Goal: Check status: Check status

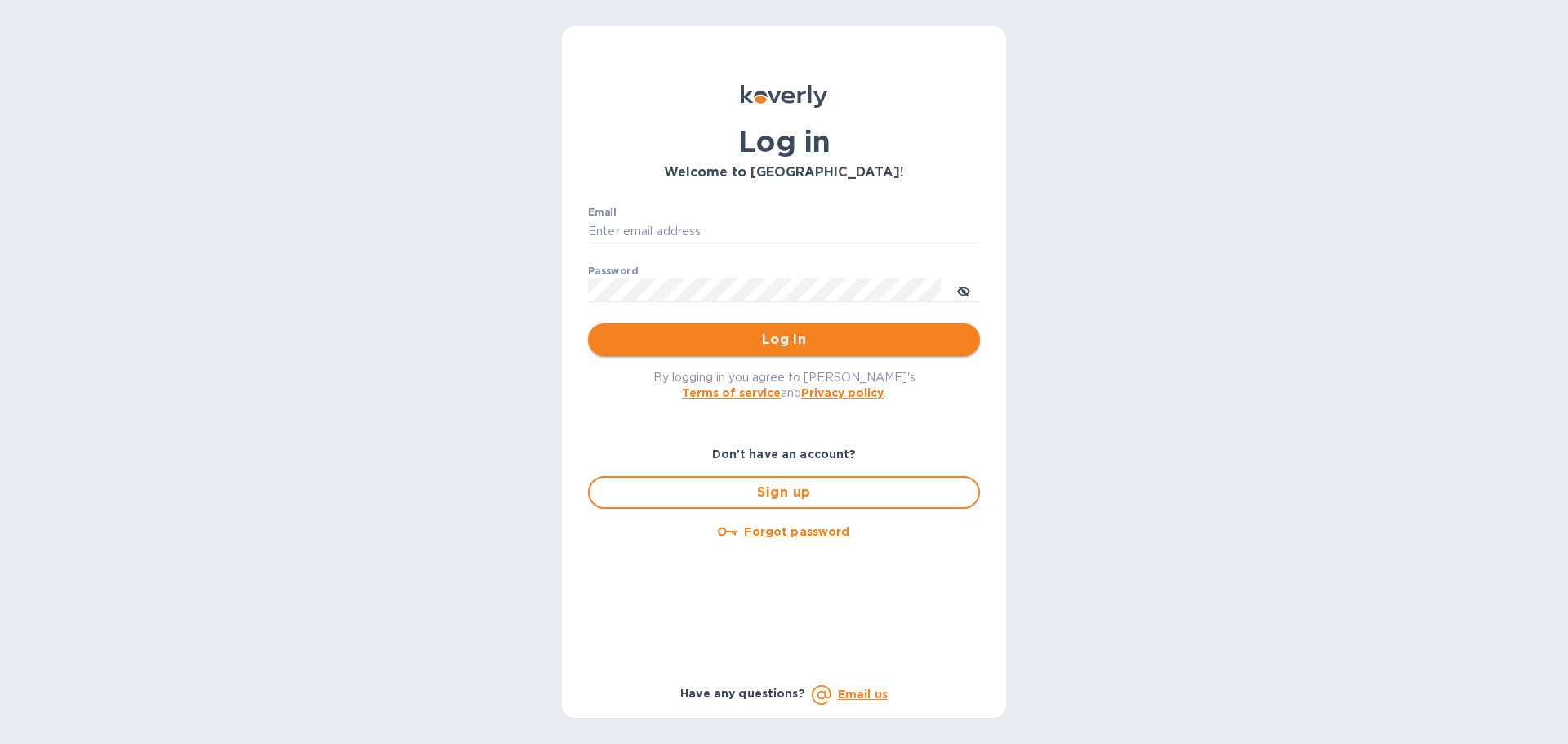
type input "syim@ulogusa.com"
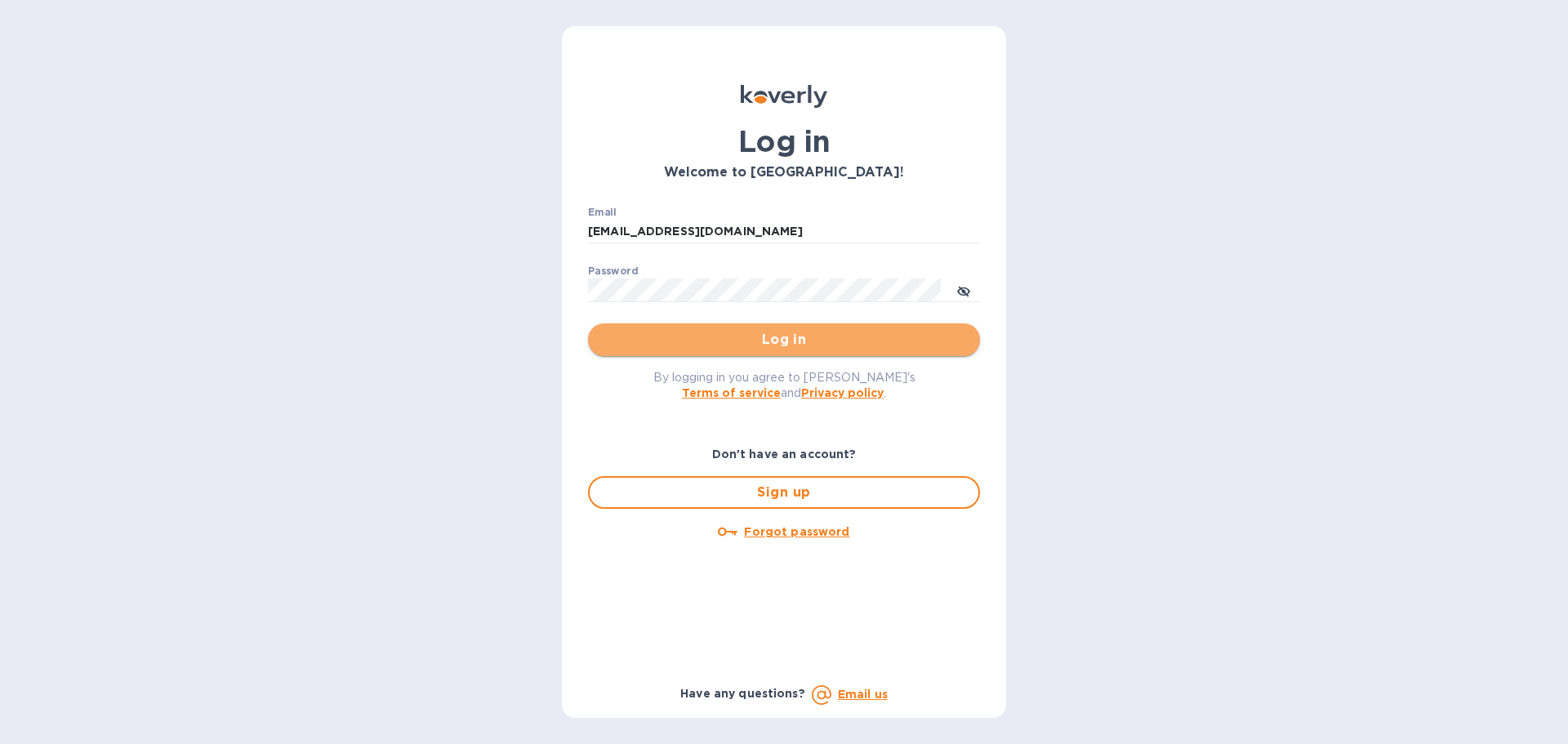
click at [651, 345] on span "Log in" at bounding box center [784, 339] width 366 height 19
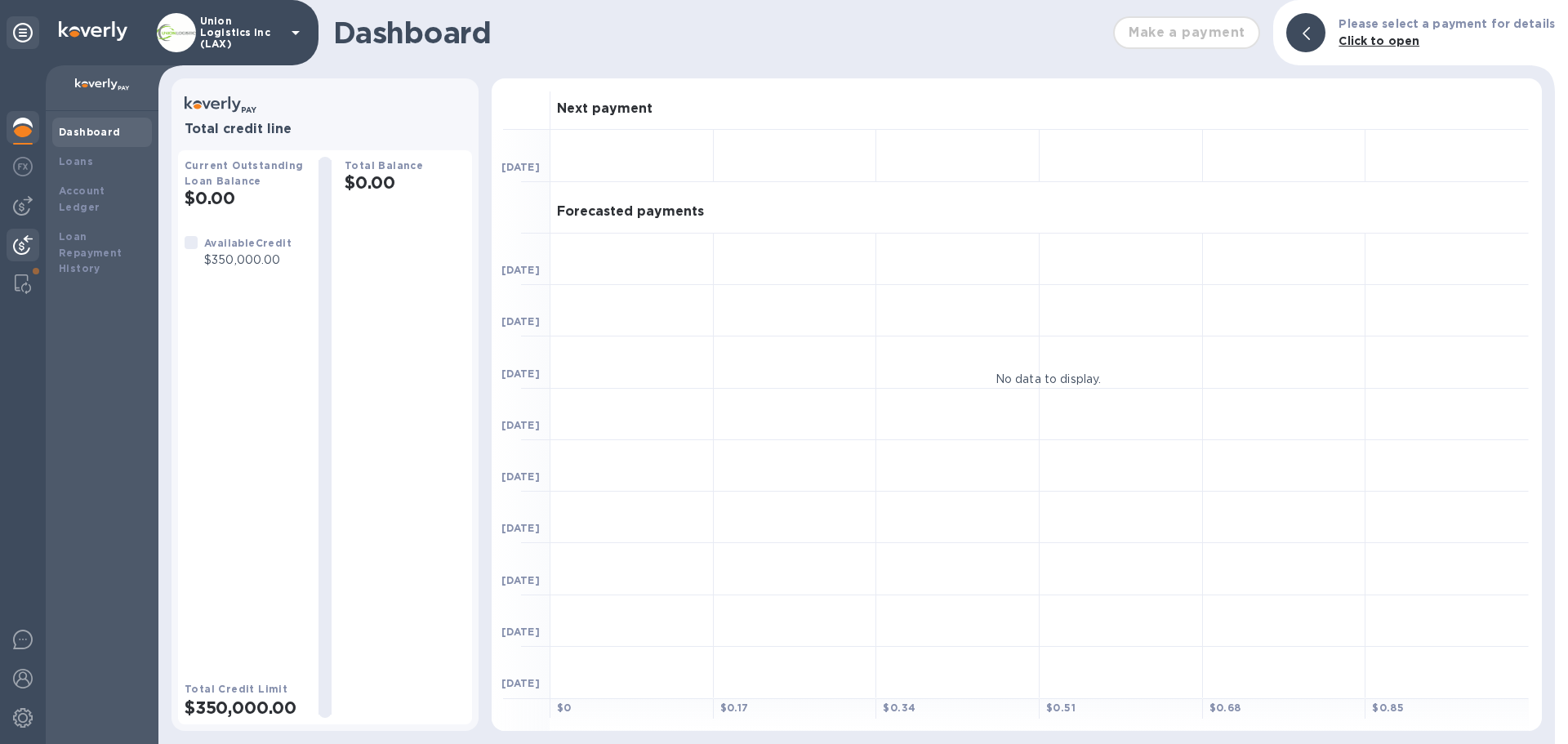
click at [28, 239] on img at bounding box center [22, 244] width 19 height 19
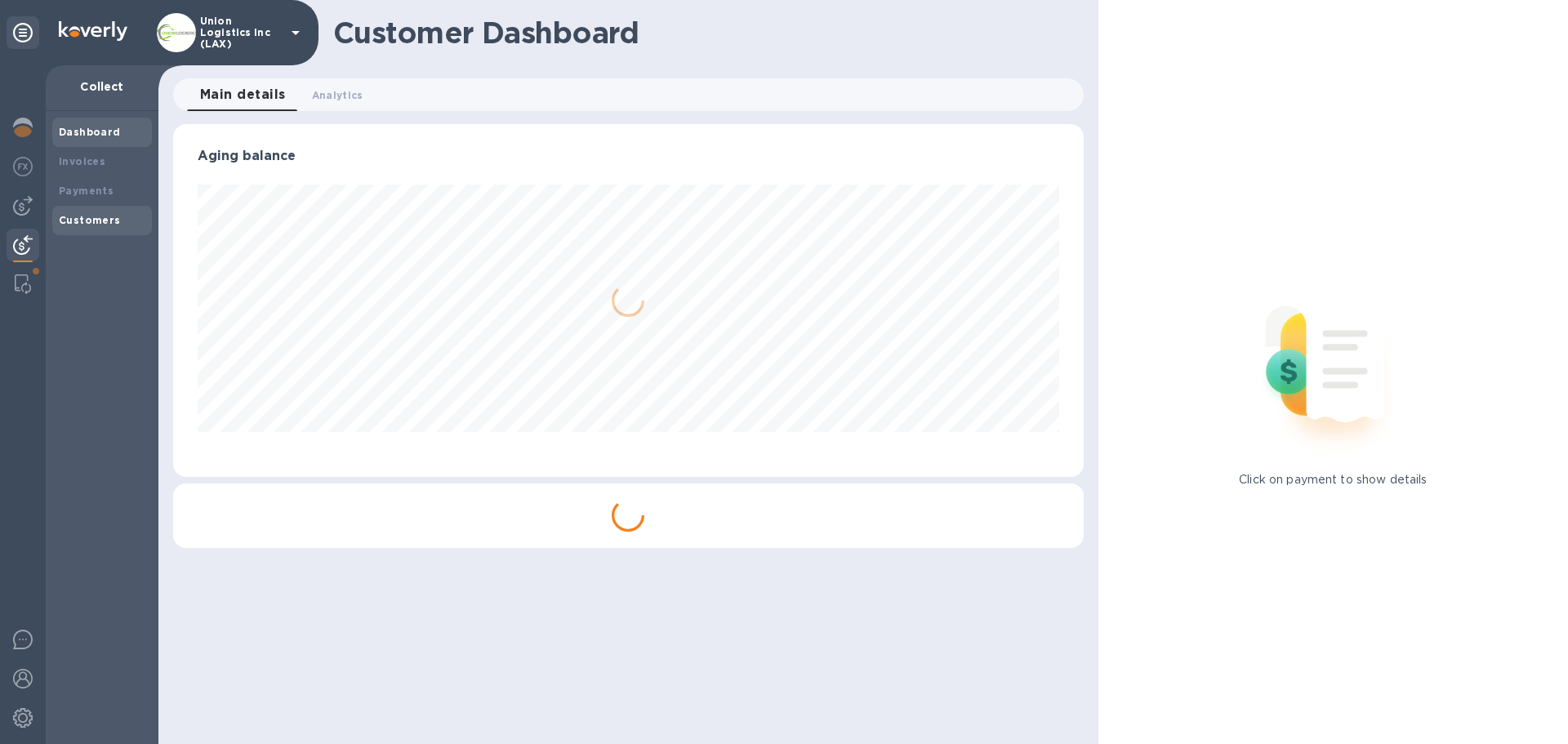
scroll to position [353, 910]
click at [112, 198] on div "Payments" at bounding box center [102, 191] width 86 height 16
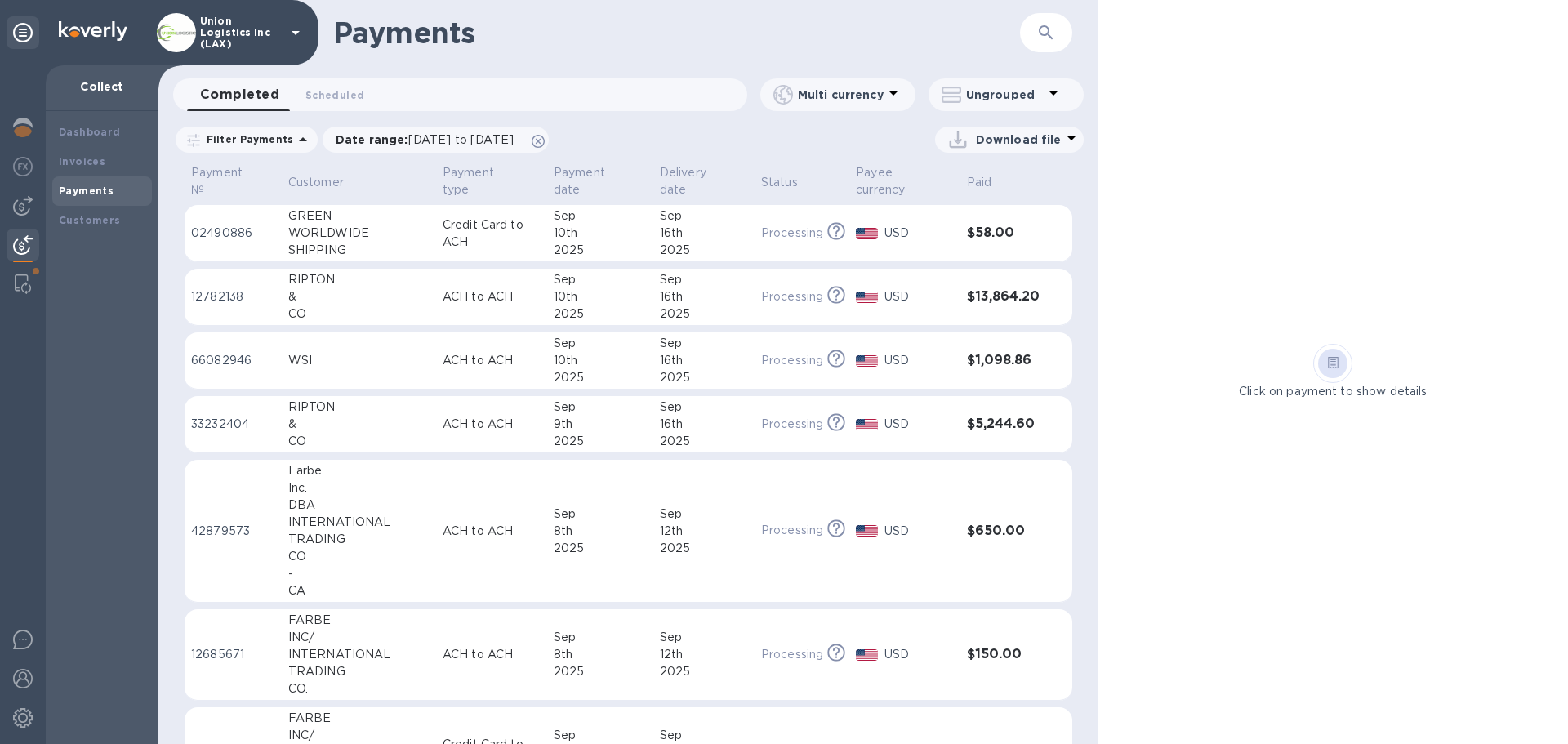
click at [472, 231] on p "Credit Card to ACH" at bounding box center [492, 233] width 98 height 35
